Goal: Information Seeking & Learning: Find specific fact

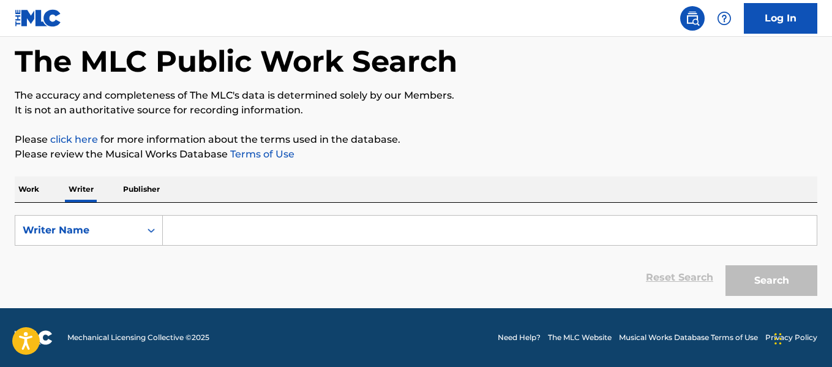
click at [214, 234] on input "Search Form" at bounding box center [490, 230] width 654 height 29
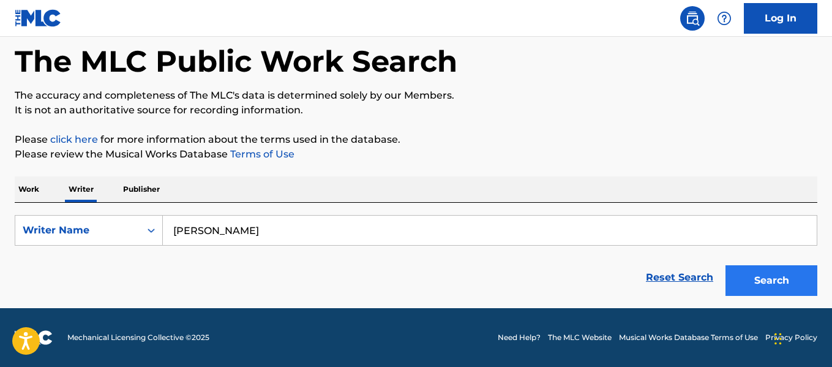
type input "[PERSON_NAME]"
click at [764, 267] on button "Search" at bounding box center [772, 280] width 92 height 31
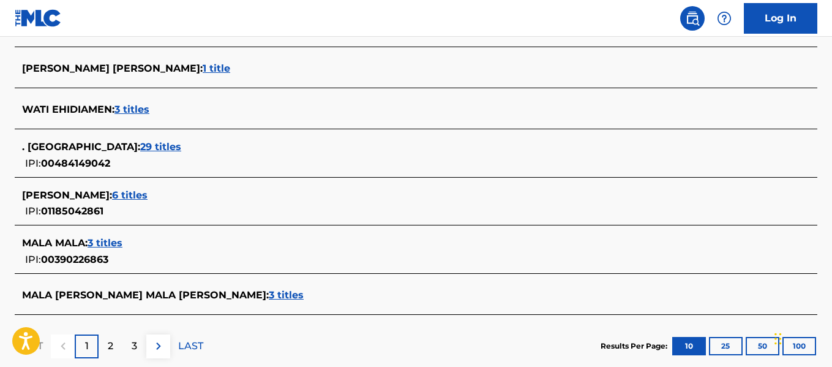
scroll to position [482, 0]
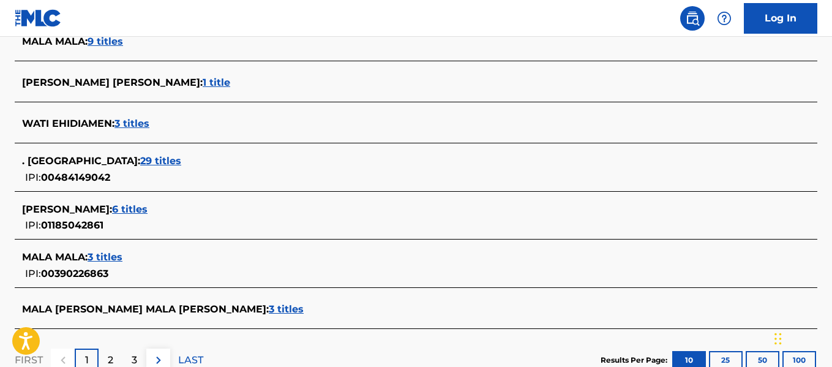
click at [112, 208] on span "6 titles" at bounding box center [130, 209] width 36 height 12
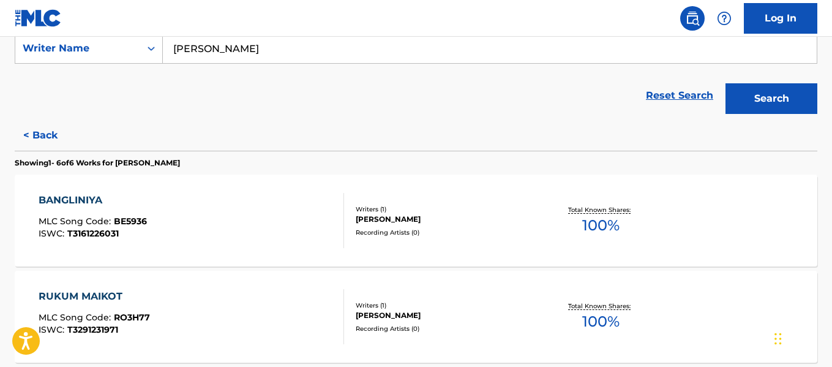
scroll to position [239, 0]
click at [393, 231] on div "Recording Artists ( 0 )" at bounding box center [445, 232] width 179 height 9
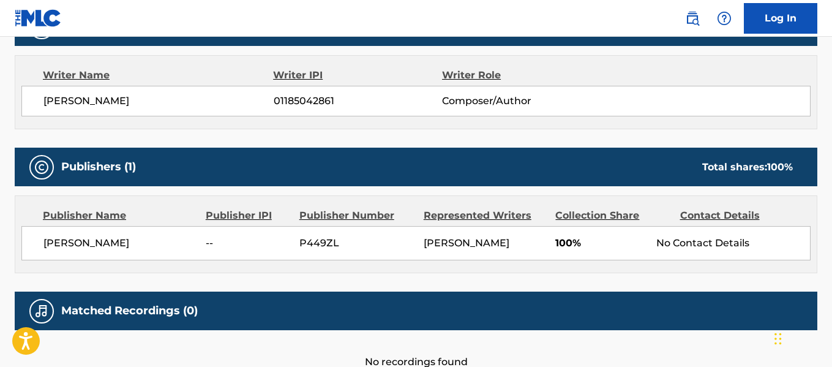
scroll to position [503, 0]
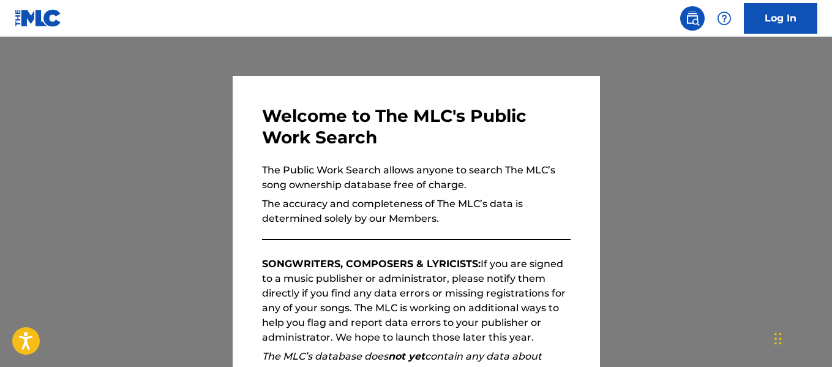
scroll to position [742, 0]
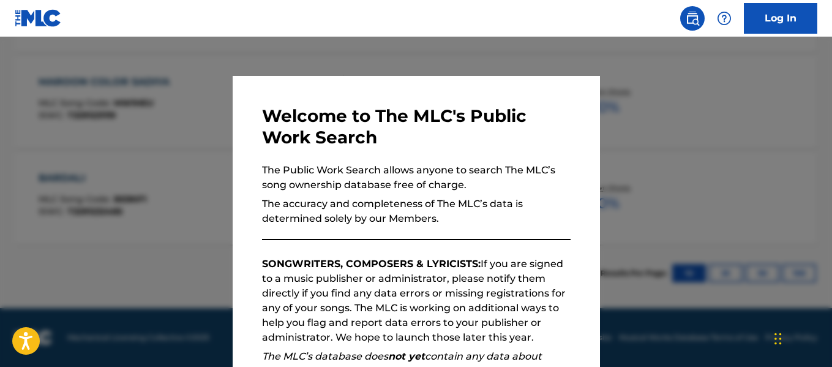
click at [168, 176] on div at bounding box center [416, 220] width 832 height 367
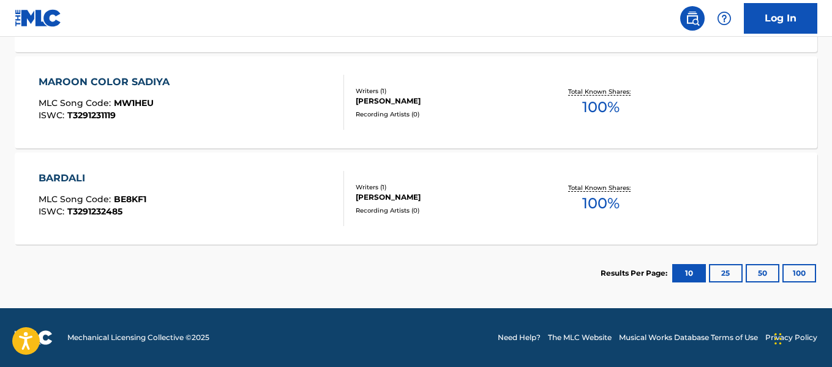
click at [334, 199] on div at bounding box center [339, 198] width 10 height 55
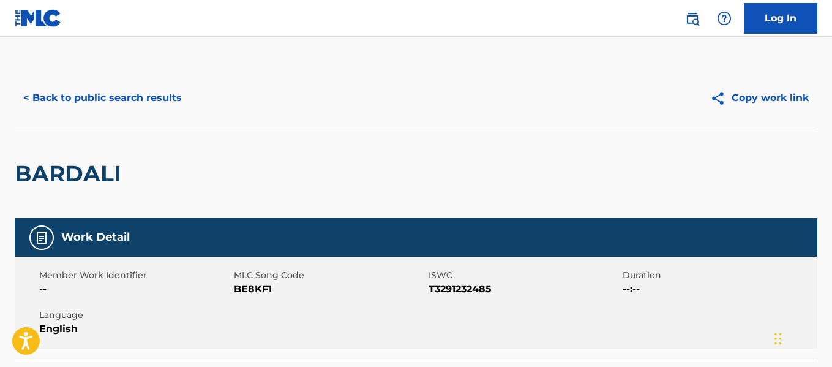
click at [138, 115] on div "< Back to public search results Copy work link" at bounding box center [416, 97] width 803 height 61
click at [165, 97] on button "< Back to public search results" at bounding box center [103, 98] width 176 height 31
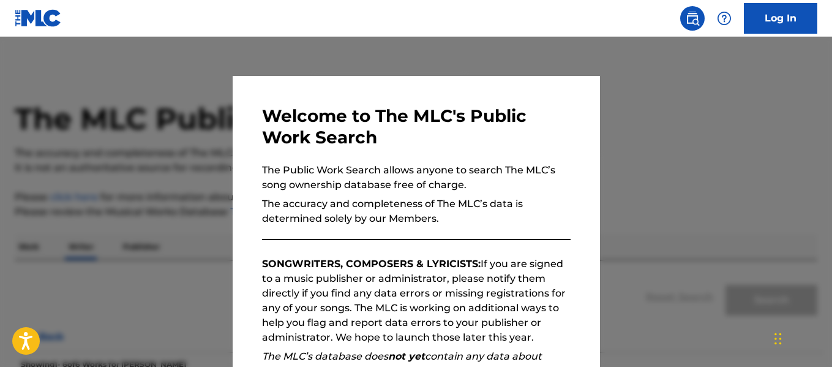
scroll to position [95, 0]
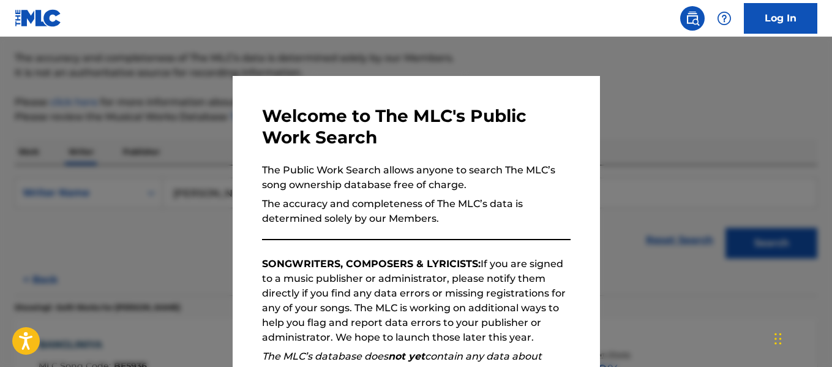
click at [156, 136] on div at bounding box center [416, 220] width 832 height 367
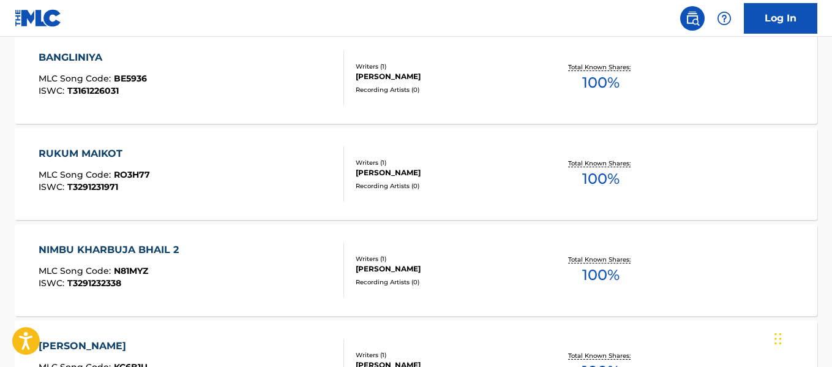
scroll to position [439, 0]
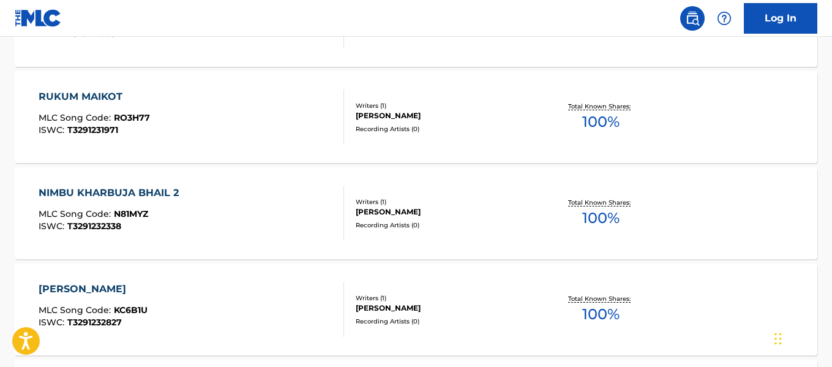
click at [409, 135] on div "RUKUM MAIKOT MLC Song Code : RO3H77 ISWC : T3291231971 Writers ( 1 ) [PERSON_NA…" at bounding box center [416, 117] width 803 height 92
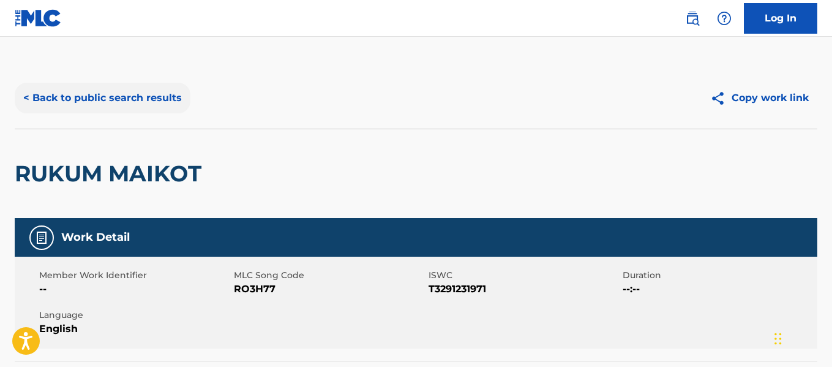
click at [104, 104] on button "< Back to public search results" at bounding box center [103, 98] width 176 height 31
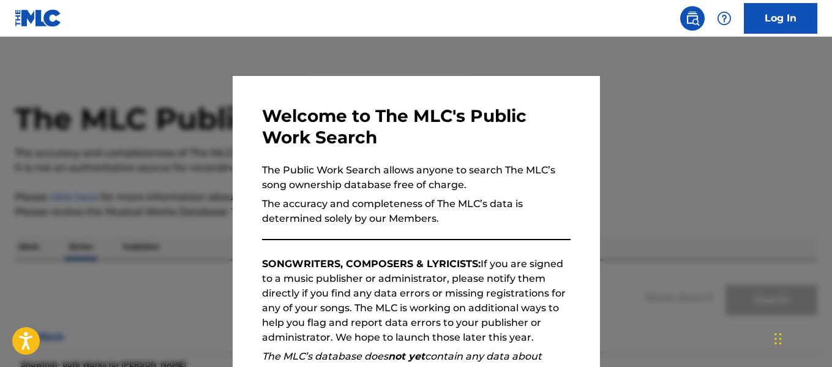
scroll to position [95, 0]
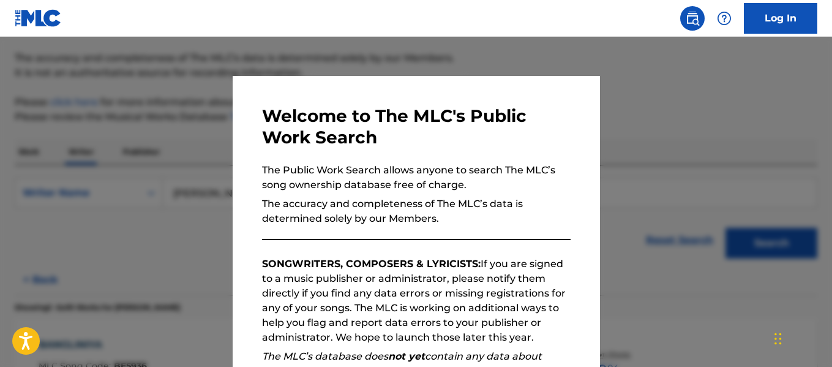
click at [224, 124] on div at bounding box center [416, 220] width 832 height 367
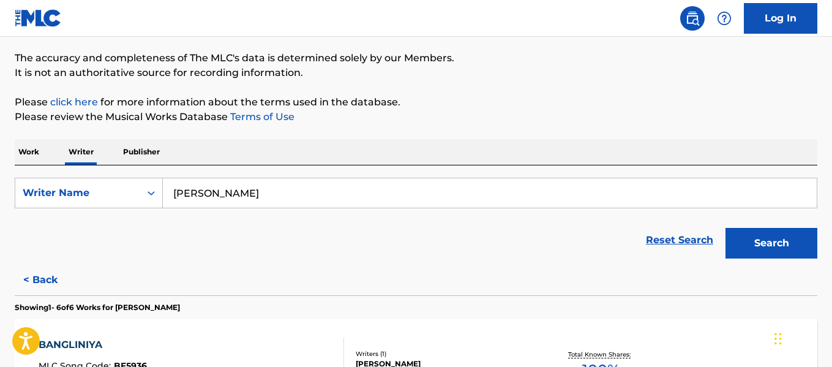
scroll to position [0, 0]
